Goal: Information Seeking & Learning: Learn about a topic

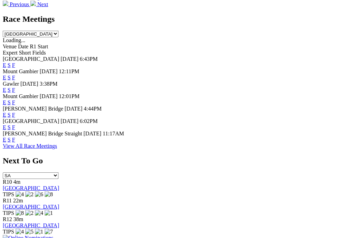
scroll to position [342, 0]
click at [15, 86] on link "F" at bounding box center [13, 89] width 3 height 6
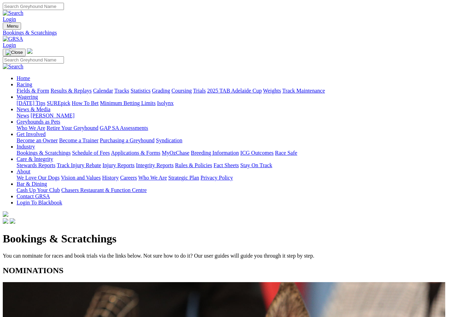
click at [32, 88] on link "Fields & Form" at bounding box center [33, 91] width 32 height 6
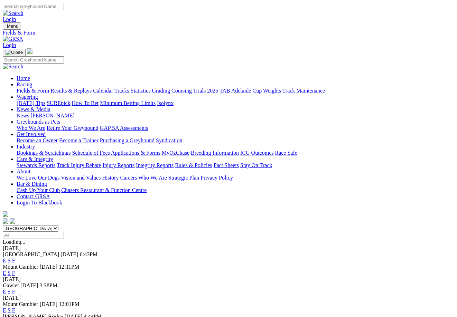
click at [15, 270] on link "F" at bounding box center [13, 273] width 3 height 6
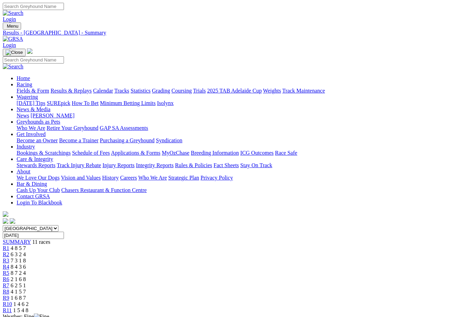
click at [36, 88] on link "Fields & Form" at bounding box center [33, 91] width 32 height 6
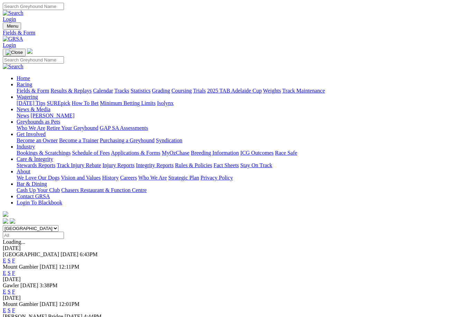
click at [75, 88] on link "Results & Replays" at bounding box center [70, 91] width 41 height 6
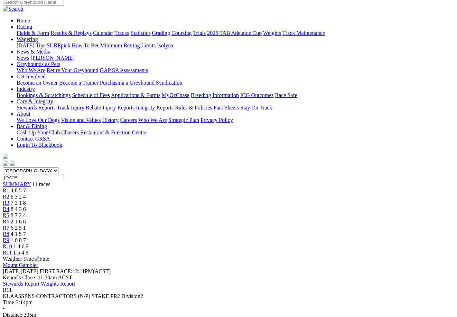
scroll to position [61, 0]
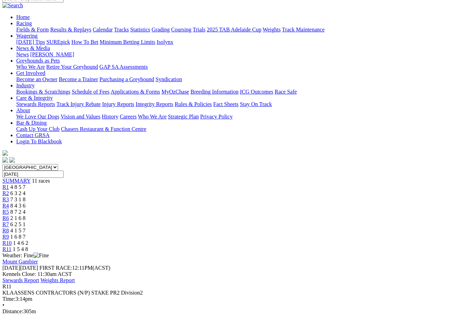
click at [111, 190] on div "R2 6 3 2 4" at bounding box center [227, 193] width 451 height 6
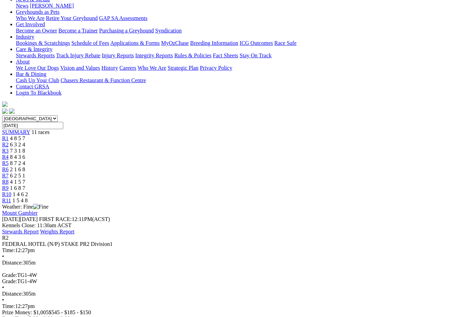
scroll to position [108, 1]
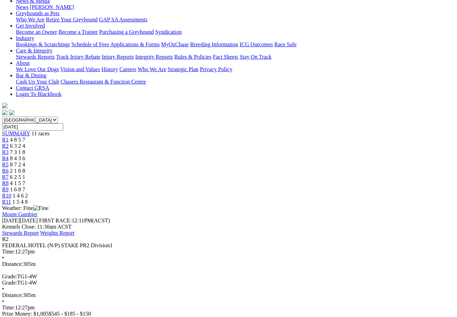
click at [39, 230] on link "Stewards Report" at bounding box center [20, 233] width 37 height 6
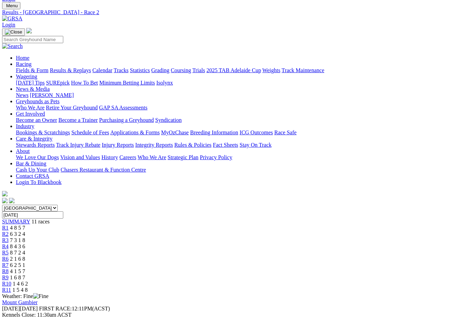
scroll to position [15, 1]
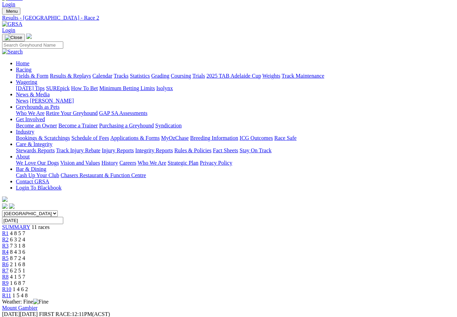
click at [25, 255] on span "8 7 2 4" at bounding box center [17, 258] width 15 height 6
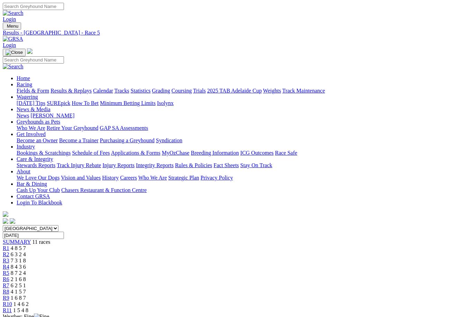
click at [27, 88] on link "Fields & Form" at bounding box center [33, 91] width 32 height 6
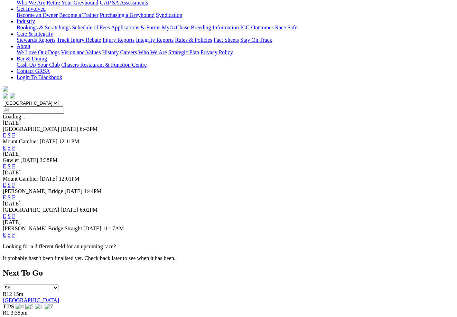
scroll to position [144, 1]
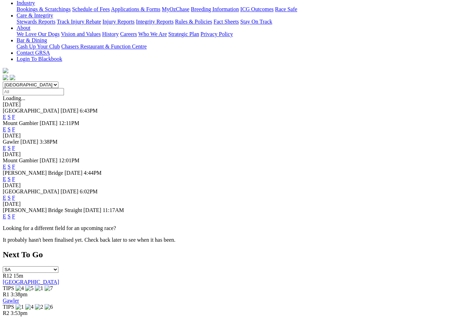
click at [6, 195] on link "E" at bounding box center [4, 198] width 3 height 6
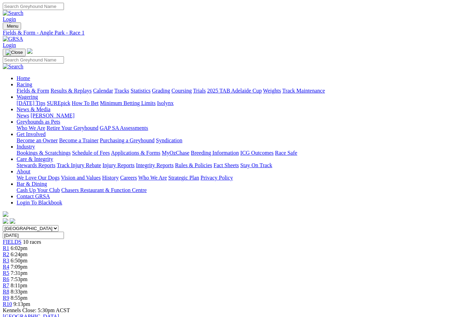
click at [268, 276] on div "R6 7:53pm" at bounding box center [228, 279] width 451 height 6
click at [227, 270] on div "R5 7:31pm" at bounding box center [228, 273] width 451 height 6
click at [9, 295] on link "R9" at bounding box center [6, 298] width 7 height 6
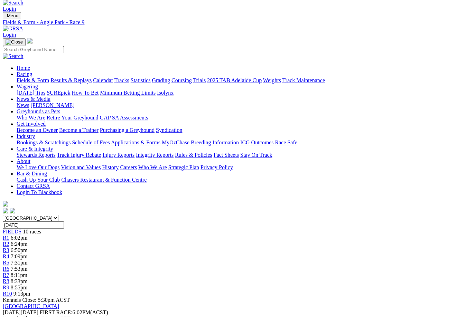
scroll to position [20, 2]
